Goal: Check status: Check status

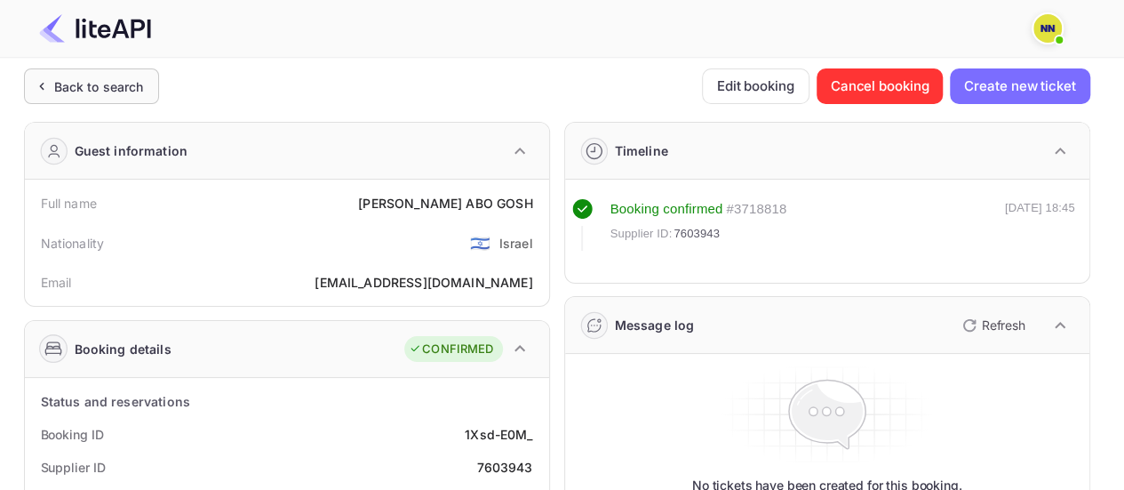
click at [109, 95] on div "Back to search" at bounding box center [99, 86] width 90 height 19
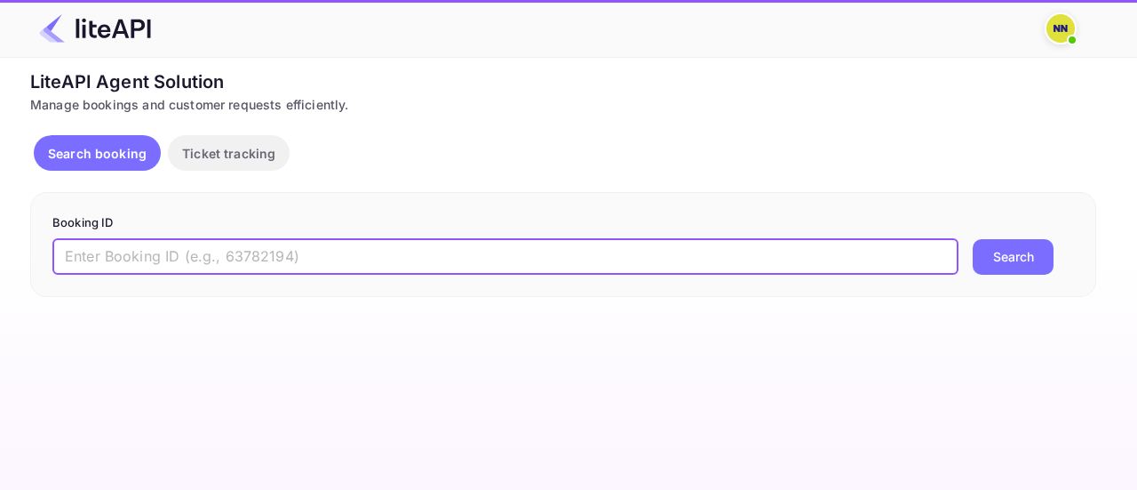
drag, startPoint x: 315, startPoint y: 268, endPoint x: 324, endPoint y: 268, distance: 9.8
click at [315, 268] on input "text" at bounding box center [505, 257] width 906 height 36
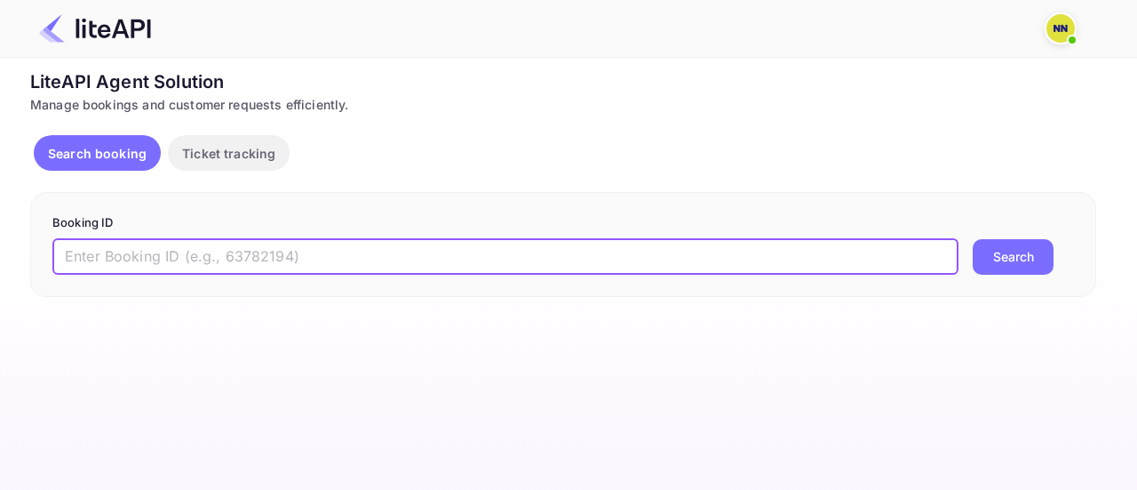
paste input "9014574"
type input "9014574"
click at [1033, 260] on button "Search" at bounding box center [1013, 257] width 81 height 36
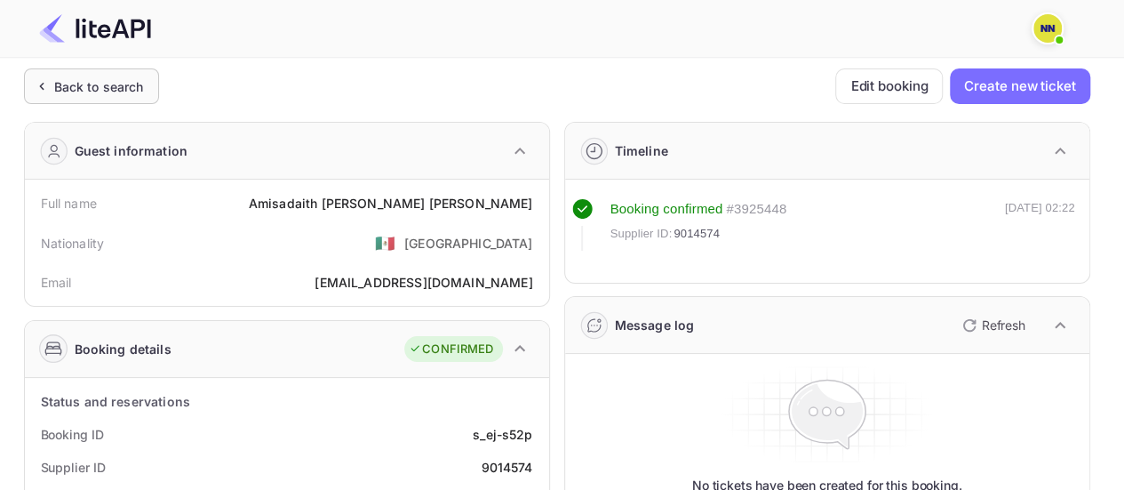
click at [113, 81] on div "Back to search" at bounding box center [99, 86] width 90 height 19
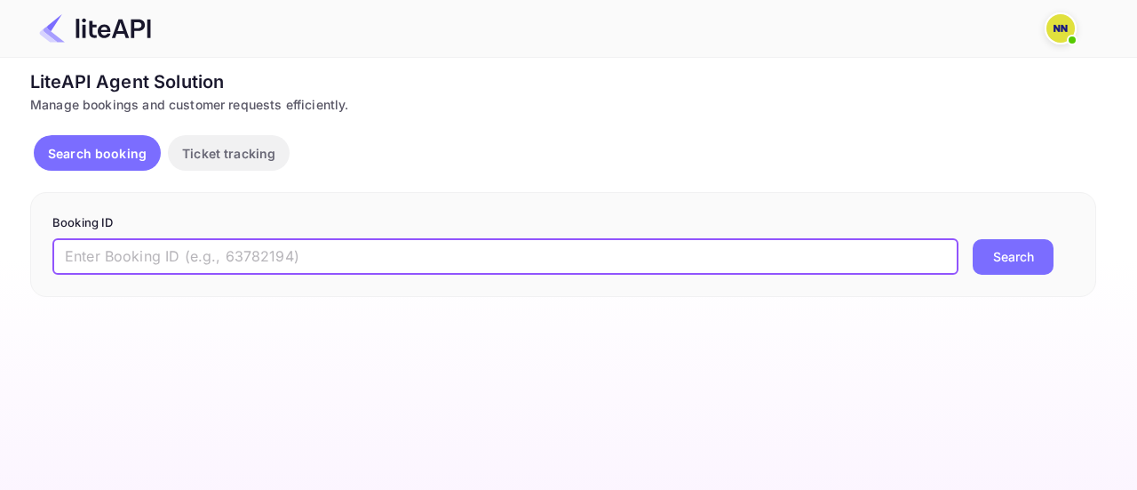
click at [354, 243] on input "text" at bounding box center [505, 257] width 906 height 36
paste input "6151848"
type input "6151848"
click at [991, 259] on button "Search" at bounding box center [1013, 257] width 81 height 36
